Goal: Information Seeking & Learning: Learn about a topic

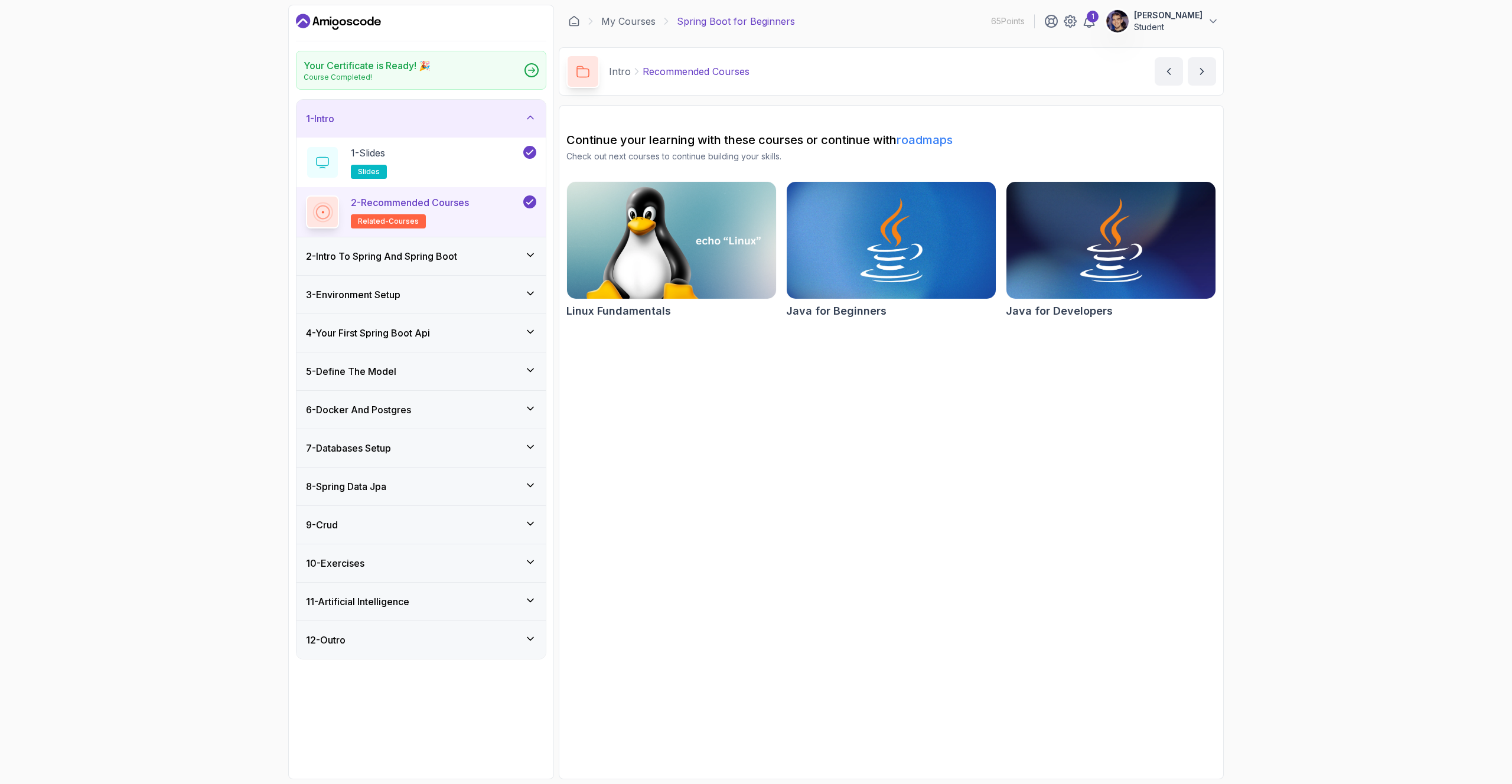
click at [418, 605] on div "11 - Artificial Intelligence" at bounding box center [421, 601] width 230 height 14
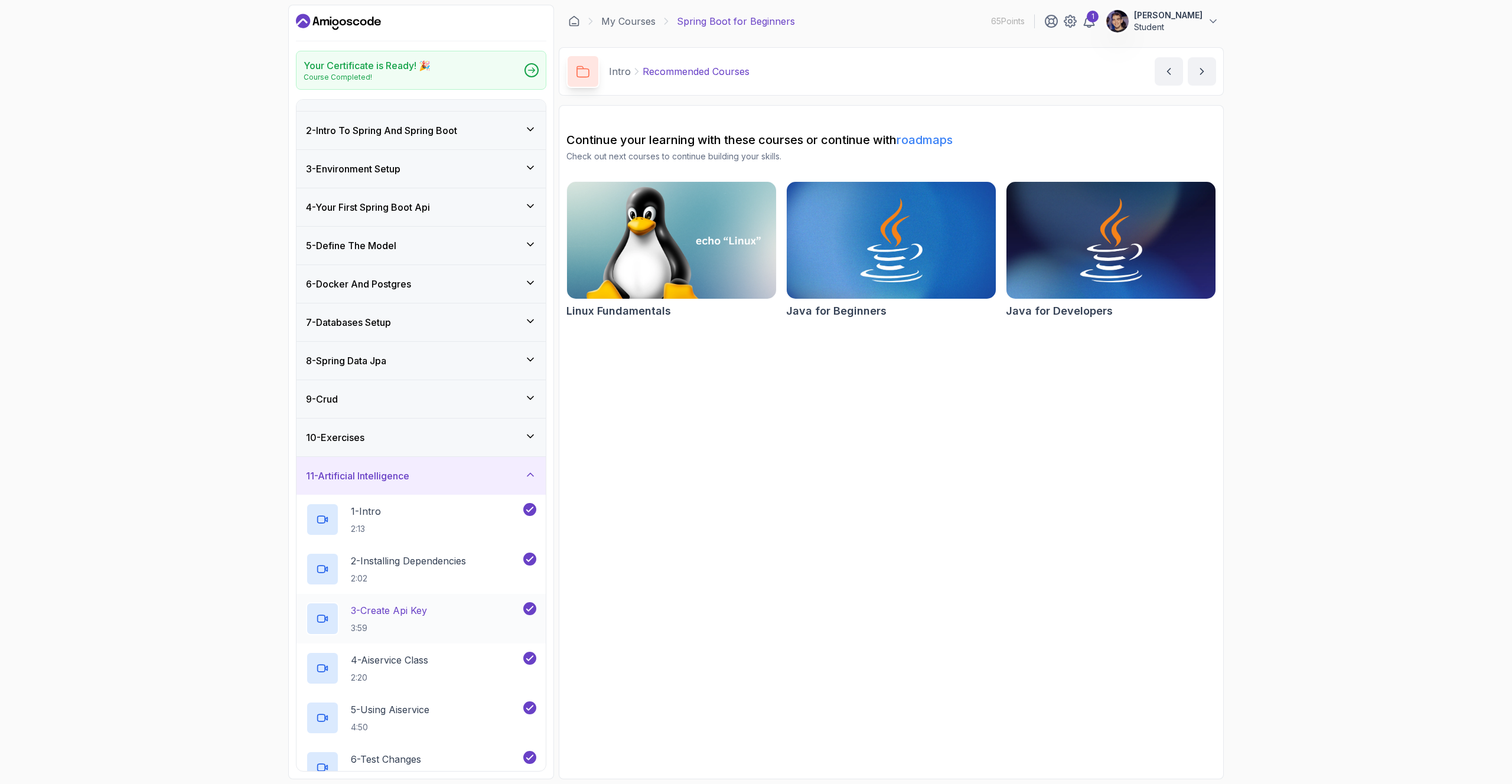
scroll to position [136, 0]
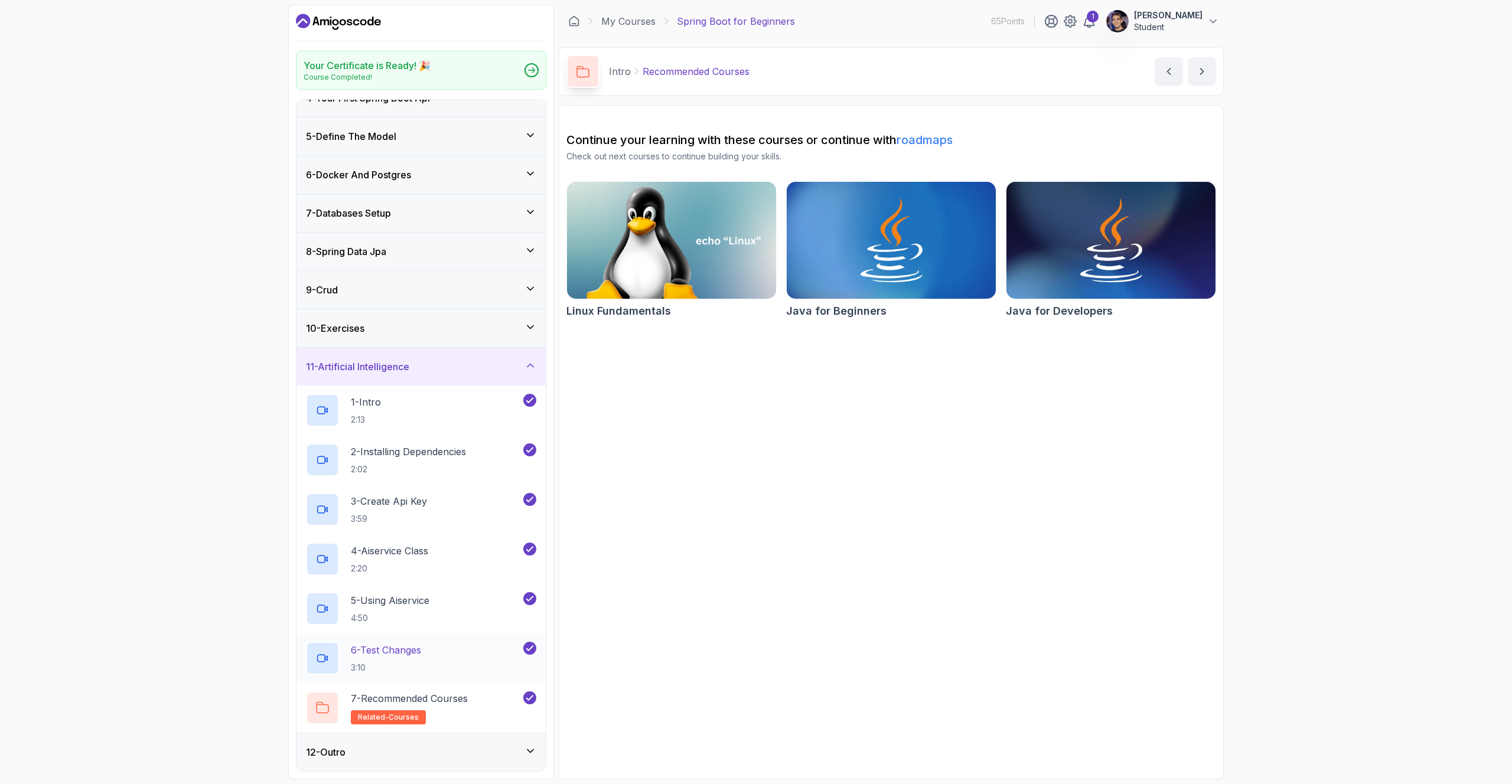
click at [449, 656] on div "6 - Test Changes 3:10" at bounding box center [413, 658] width 215 height 33
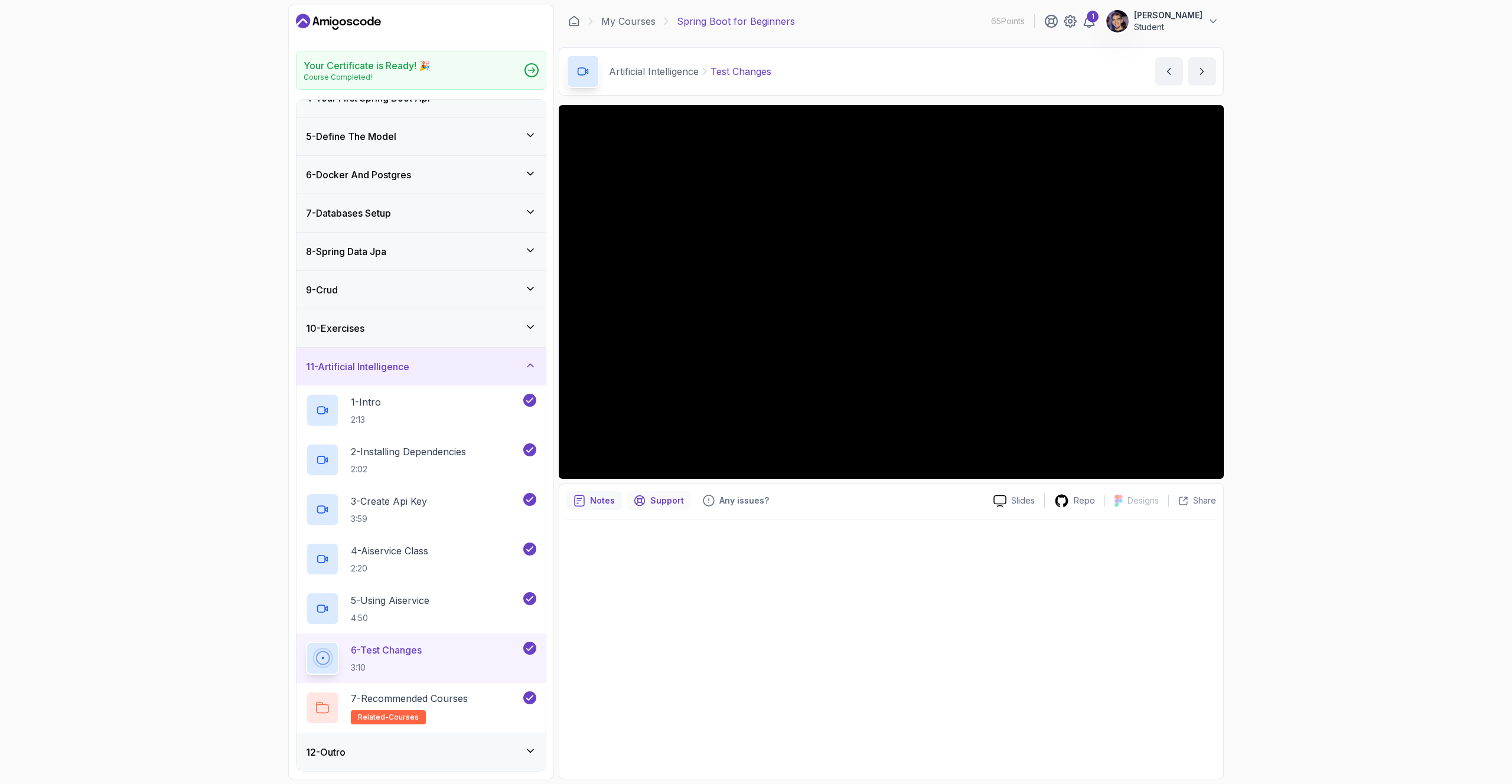
click at [670, 500] on p "Support" at bounding box center [667, 500] width 34 height 12
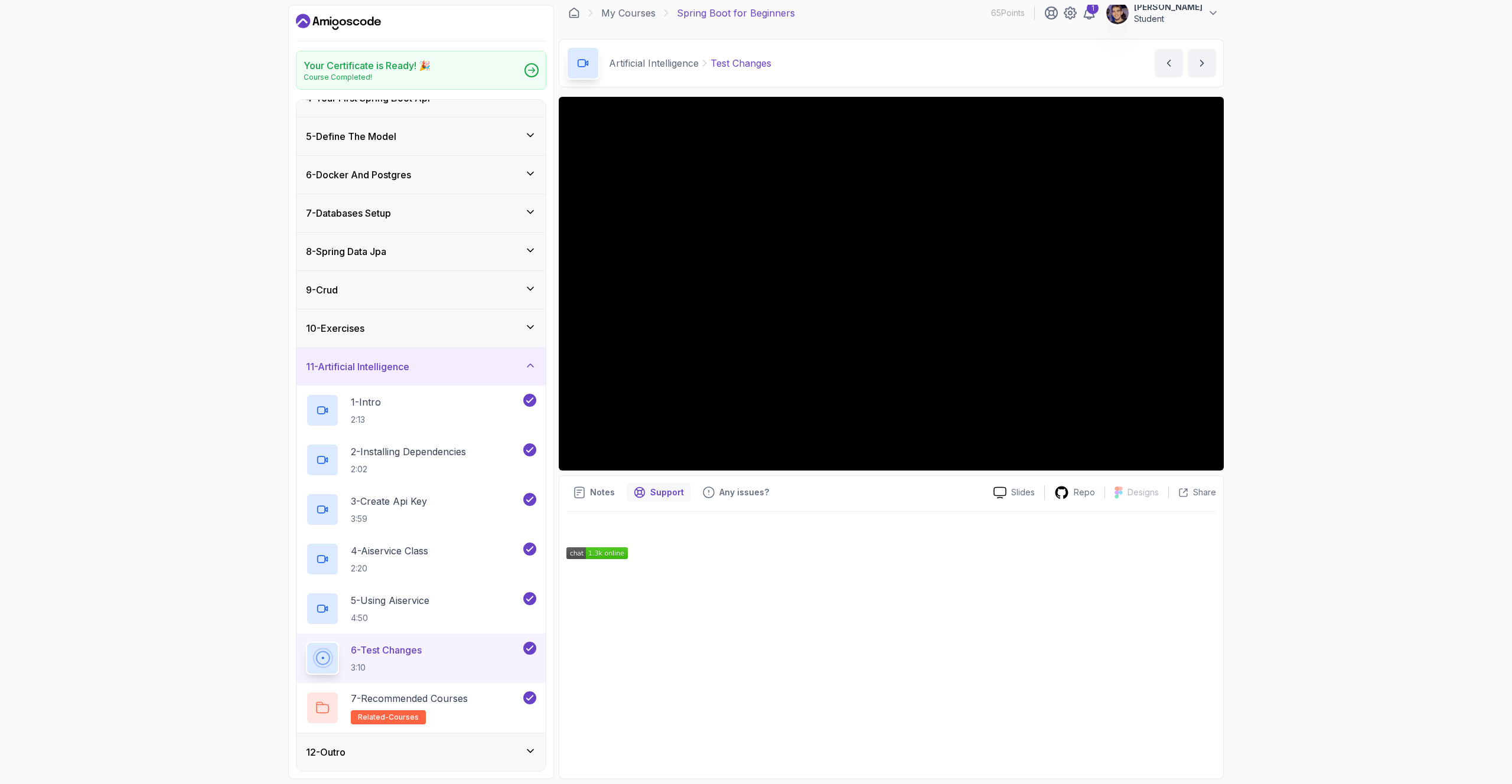
scroll to position [8, 0]
click at [720, 488] on p "Any issues?" at bounding box center [744, 492] width 50 height 12
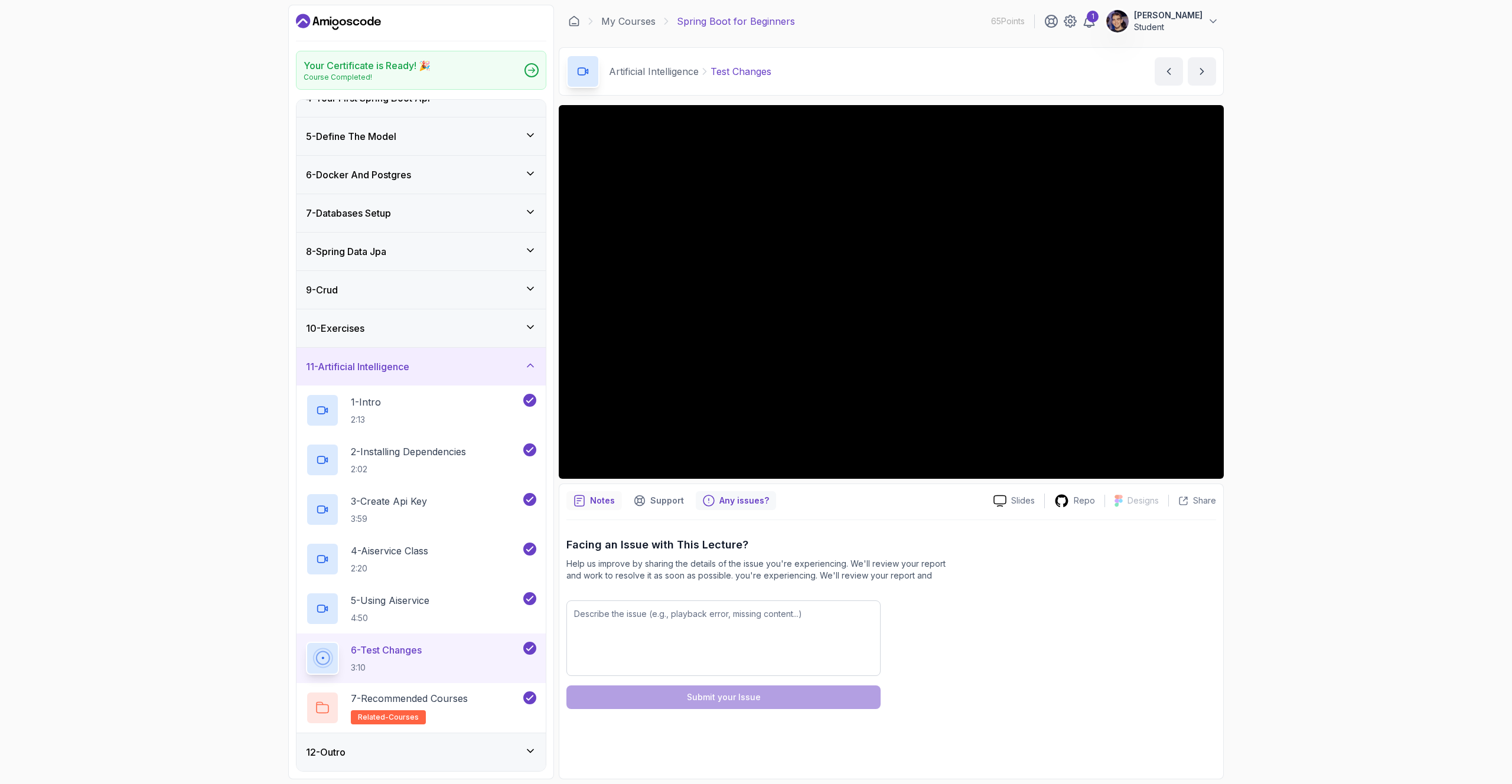
click at [603, 498] on p "Notes" at bounding box center [603, 500] width 25 height 12
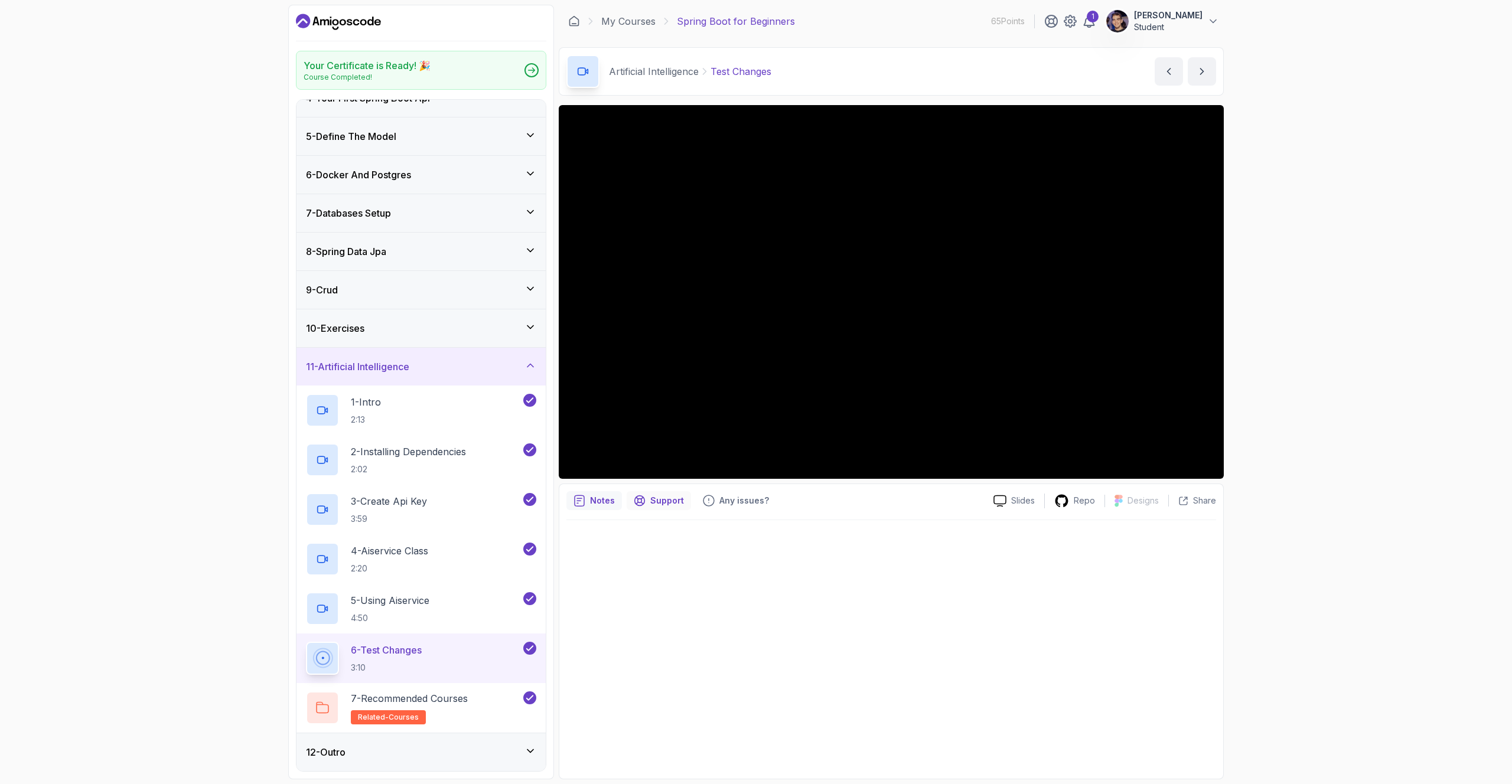
click at [666, 500] on p "Support" at bounding box center [667, 500] width 34 height 12
click at [1096, 24] on icon at bounding box center [1089, 21] width 14 height 14
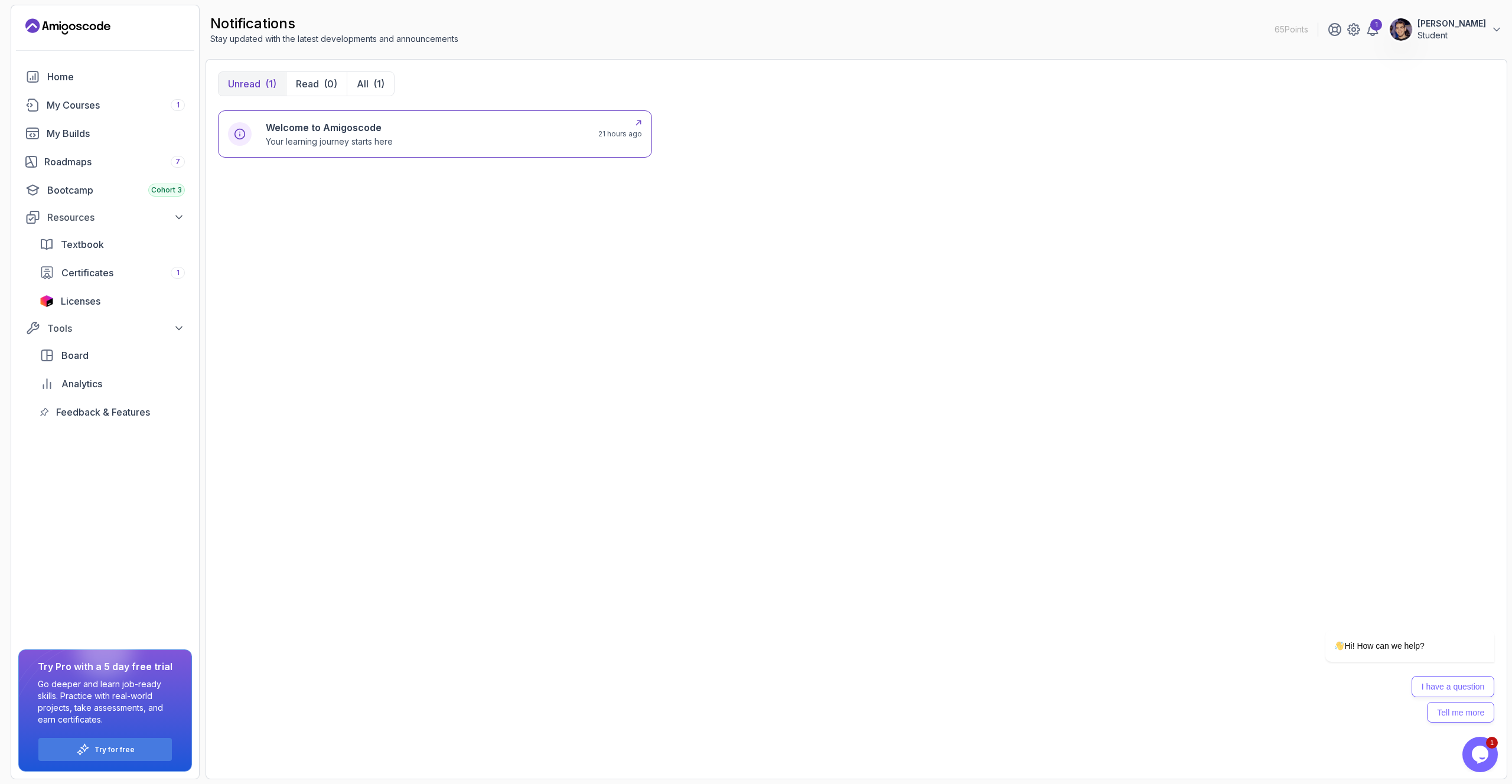
click at [271, 123] on h6 "Welcome to Amigoscode" at bounding box center [329, 128] width 127 height 14
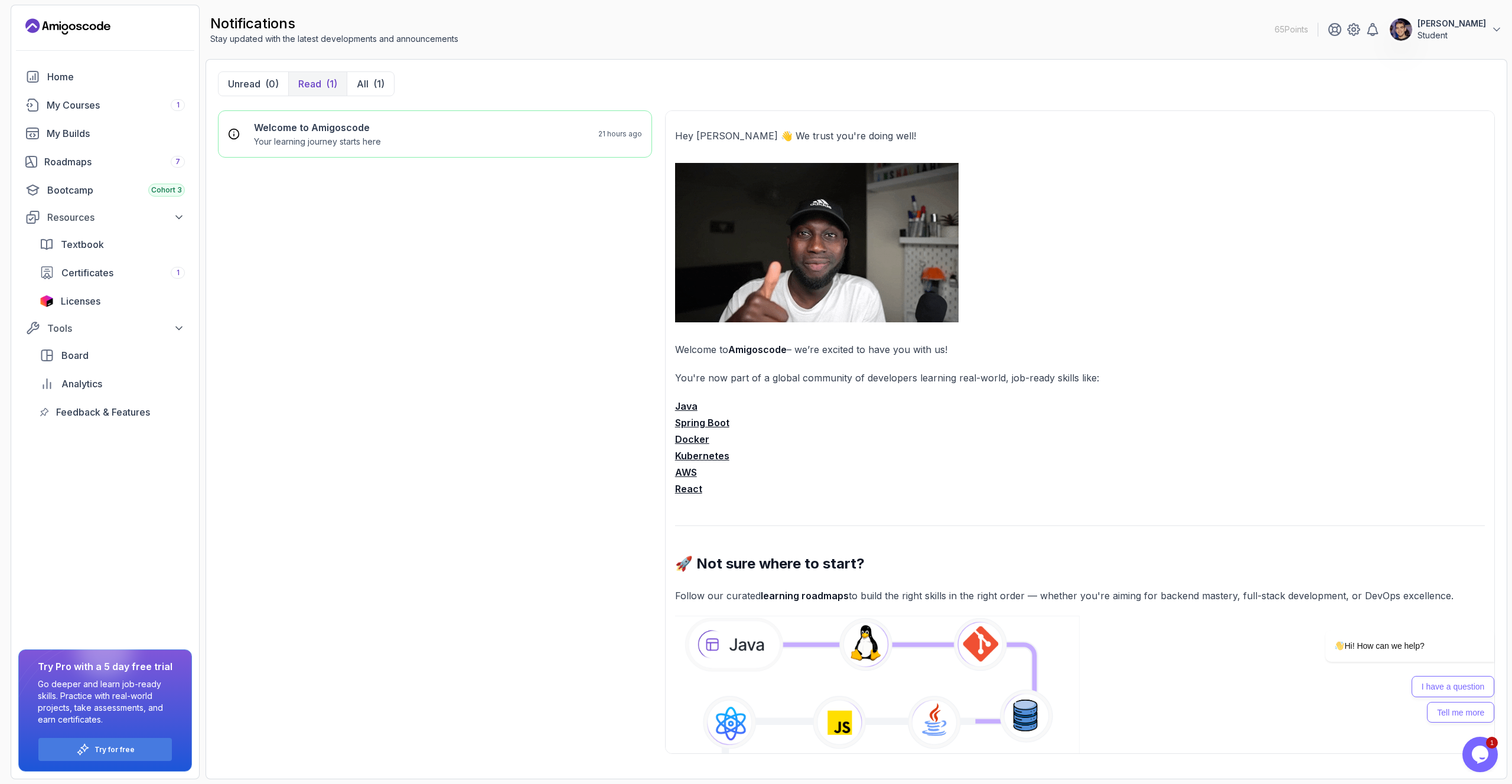
click at [901, 268] on img at bounding box center [816, 243] width 283 height 159
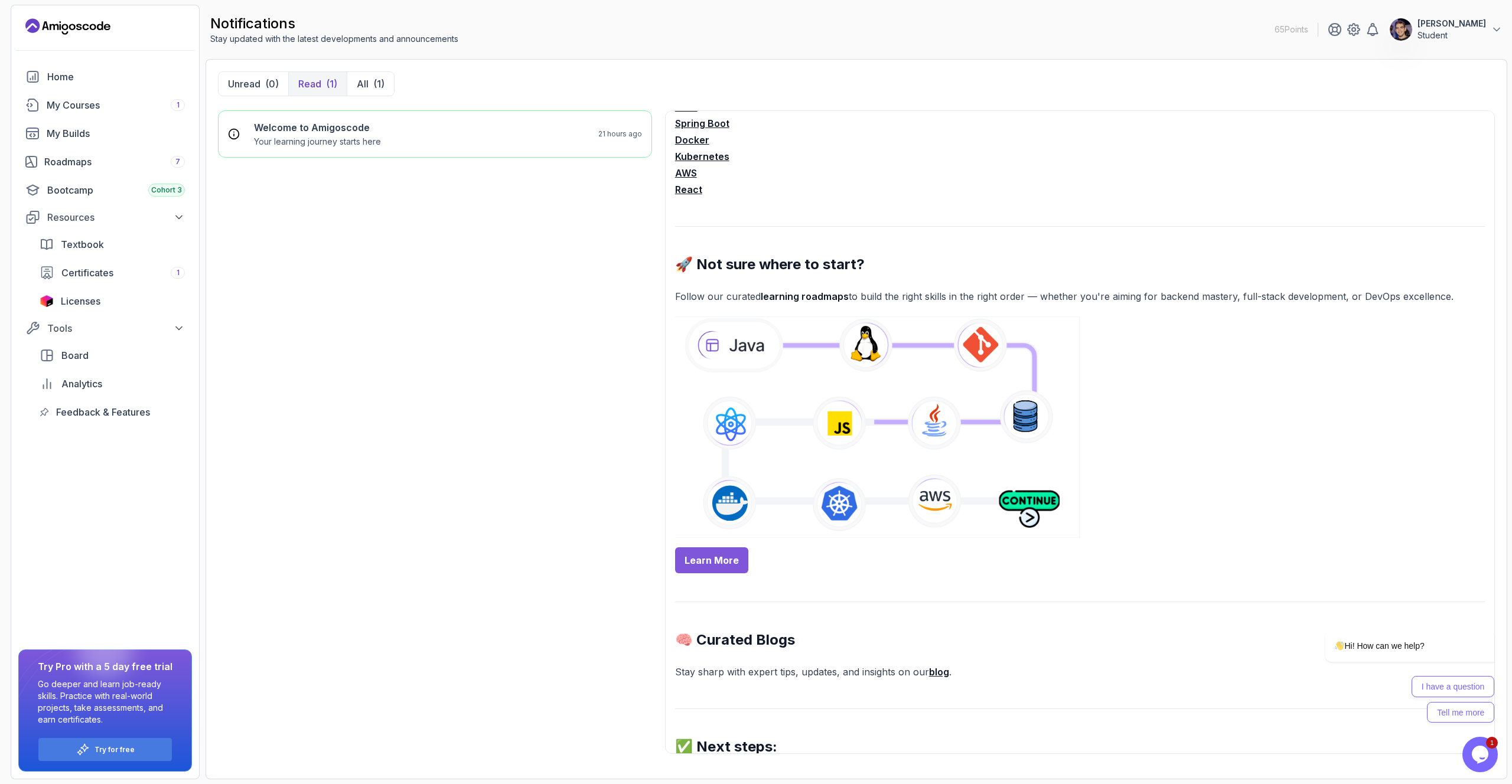
scroll to position [298, 0]
click at [106, 271] on span "Certificates" at bounding box center [87, 273] width 52 height 14
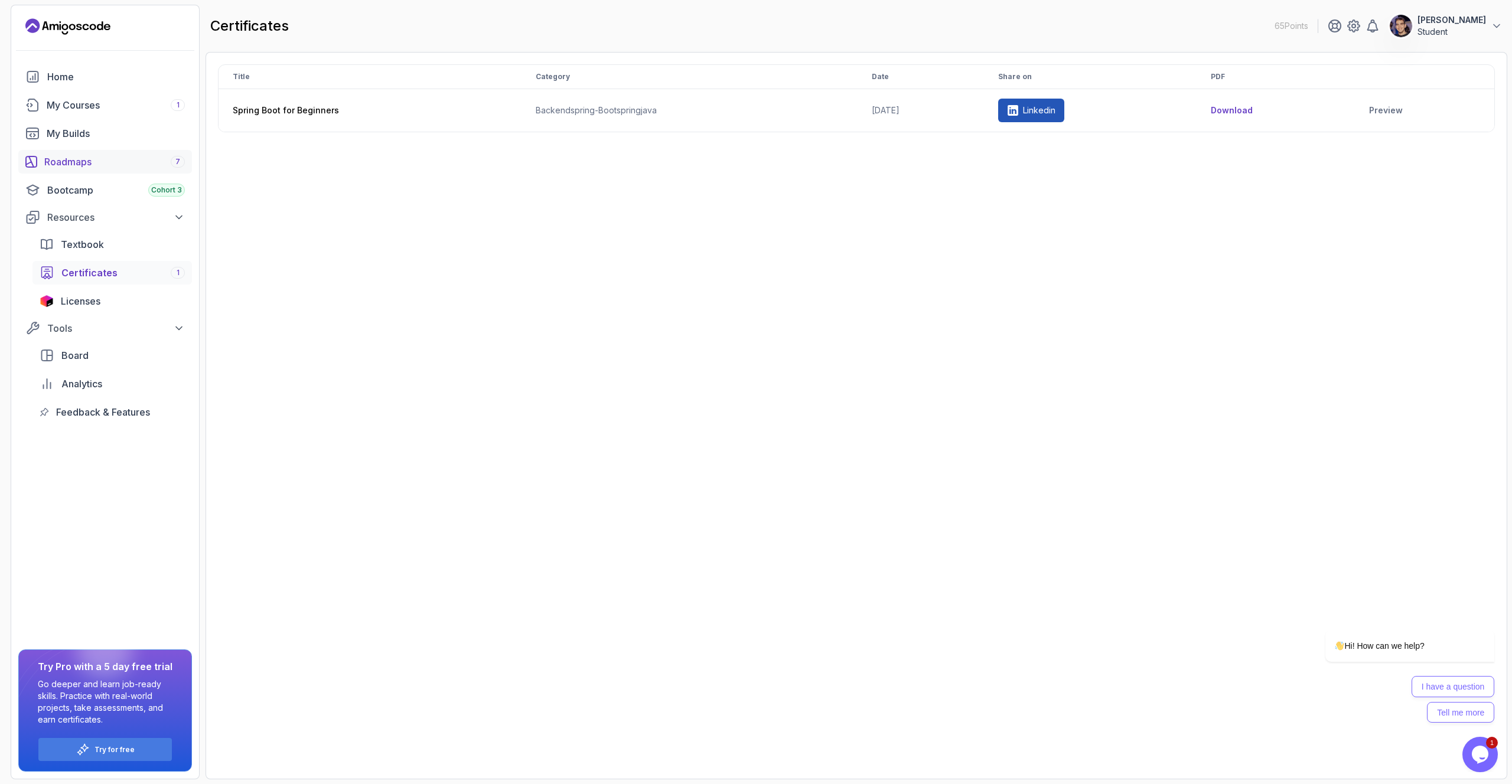
click at [102, 157] on div "Roadmaps 7" at bounding box center [115, 162] width 141 height 14
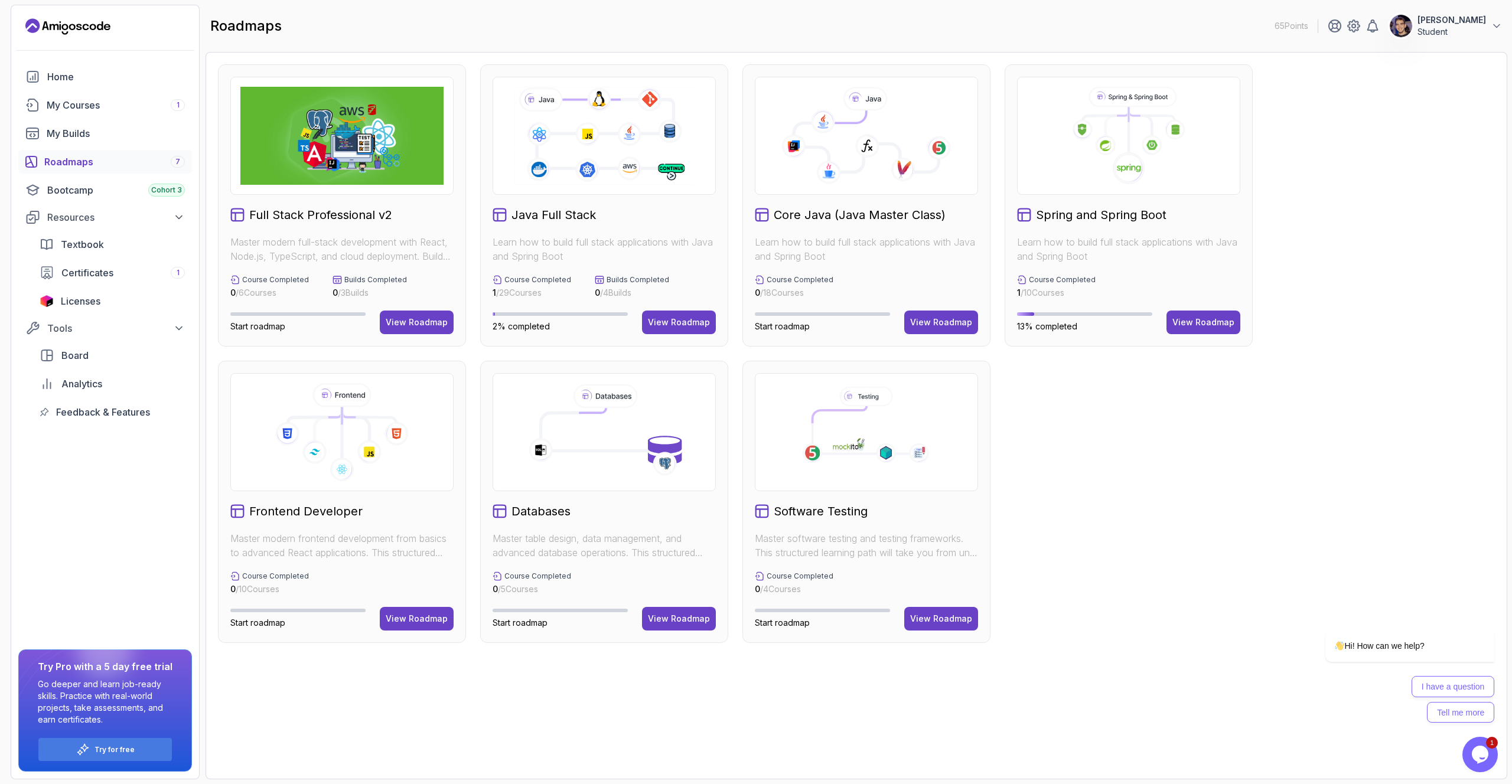
click at [624, 157] on icon at bounding box center [603, 136] width 182 height 101
click at [668, 312] on button "View Roadmap" at bounding box center [679, 322] width 74 height 24
click at [668, 327] on div "View Roadmap" at bounding box center [679, 322] width 62 height 12
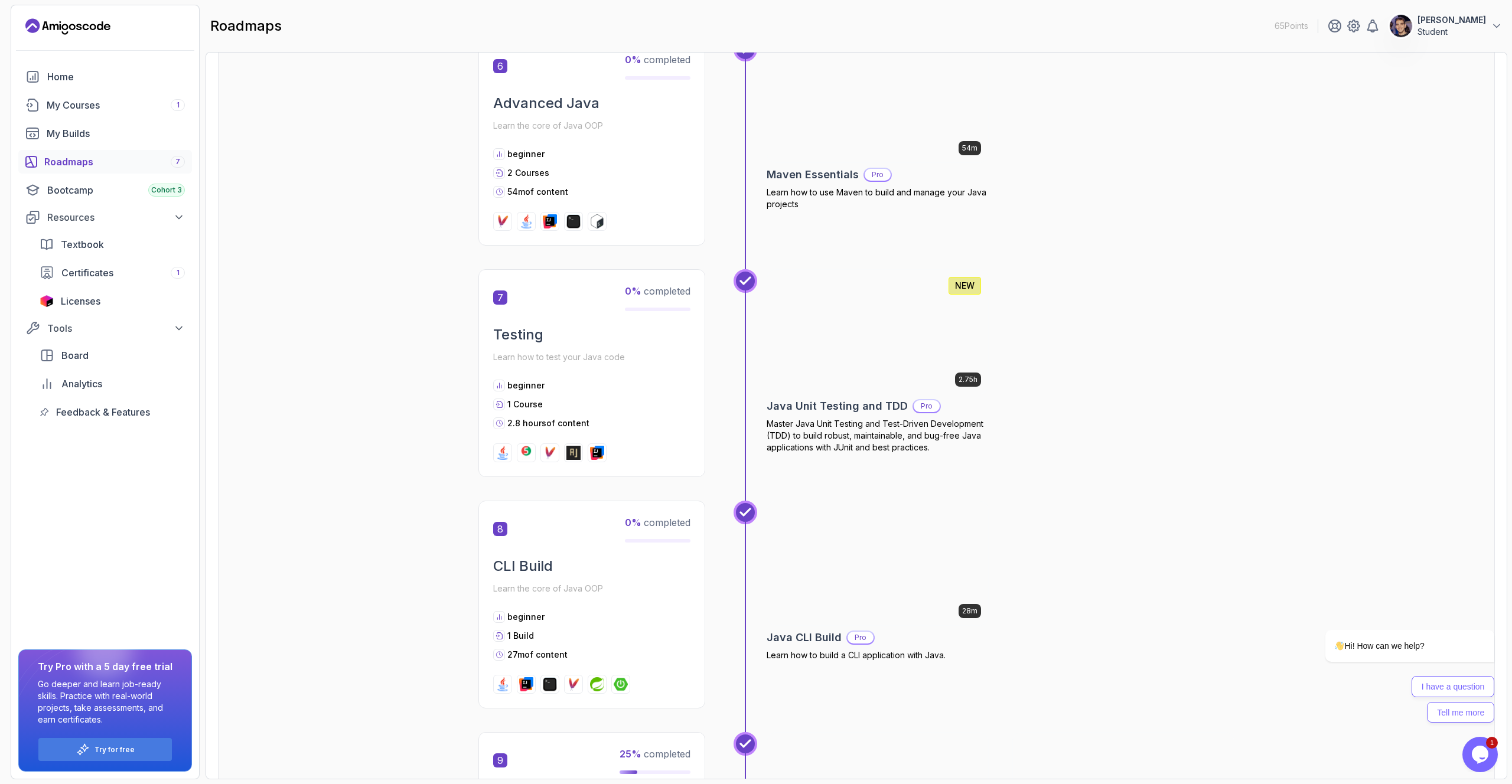
scroll to position [793, 0]
